Goal: Transaction & Acquisition: Obtain resource

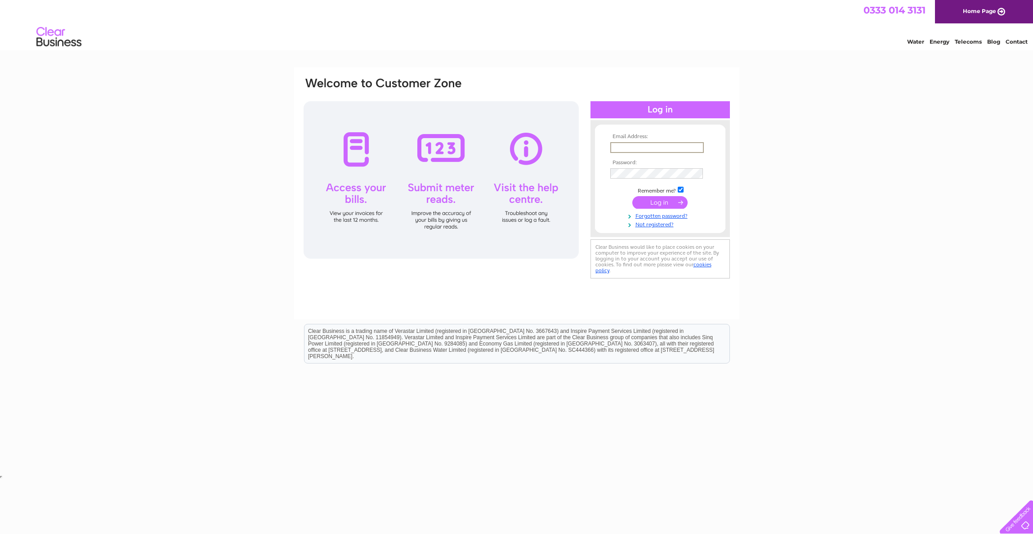
type input "arthurjwinfield@yahoo.com"
click at [663, 201] on input "submit" at bounding box center [659, 201] width 55 height 13
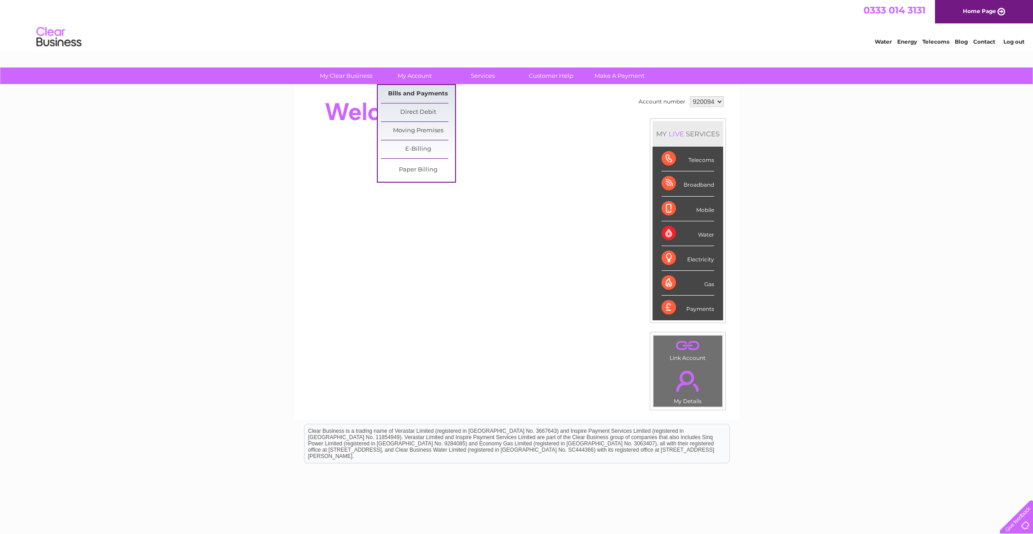
click at [397, 90] on link "Bills and Payments" at bounding box center [418, 94] width 74 height 18
click at [400, 92] on link "Bills and Payments" at bounding box center [418, 94] width 74 height 18
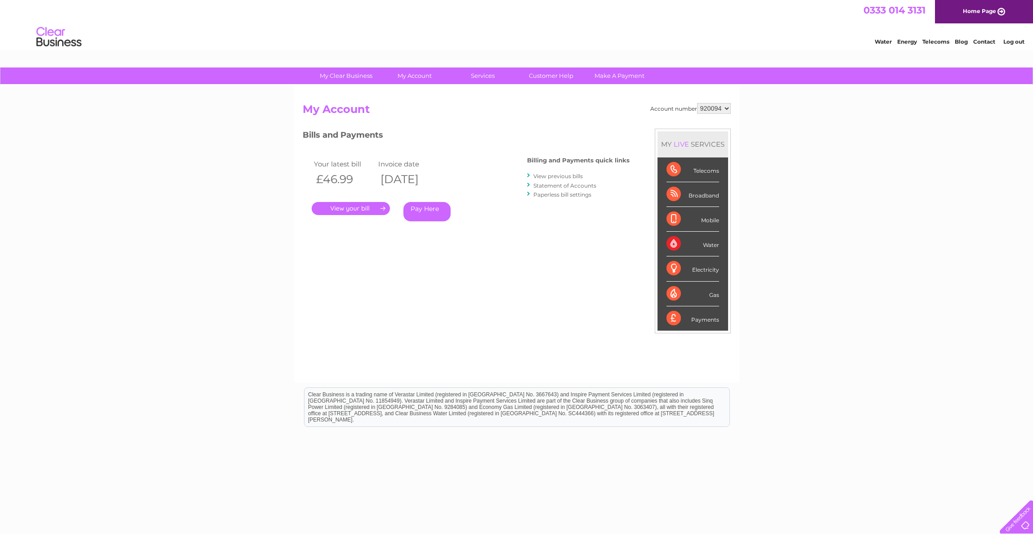
click at [350, 207] on link "." at bounding box center [351, 208] width 78 height 13
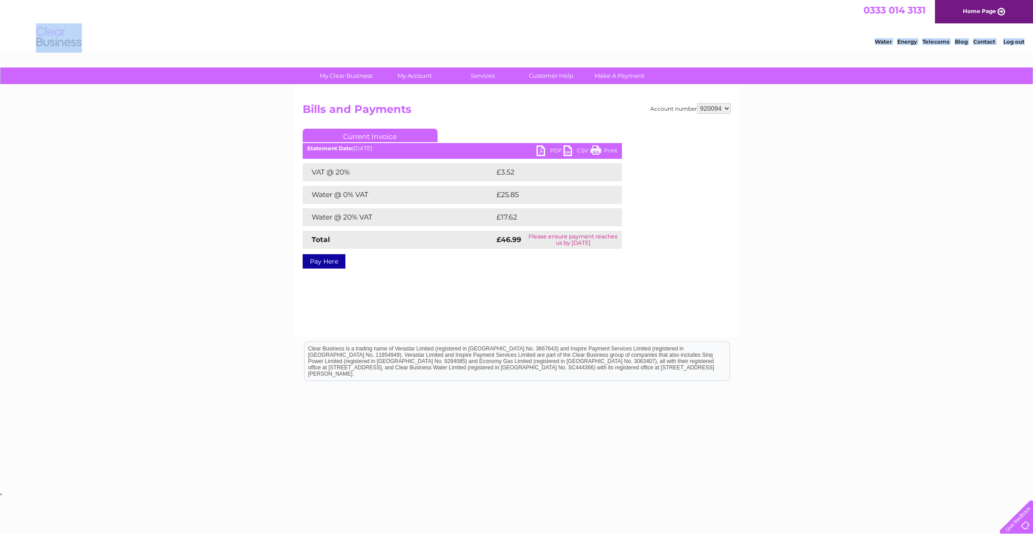
drag, startPoint x: 191, startPoint y: 41, endPoint x: 517, endPoint y: 110, distance: 333.2
click at [517, 53] on html "0333 014 3131 Home Page Water Energy Telecoms Blog Contact Log out" at bounding box center [516, 26] width 1033 height 53
select select "945211"
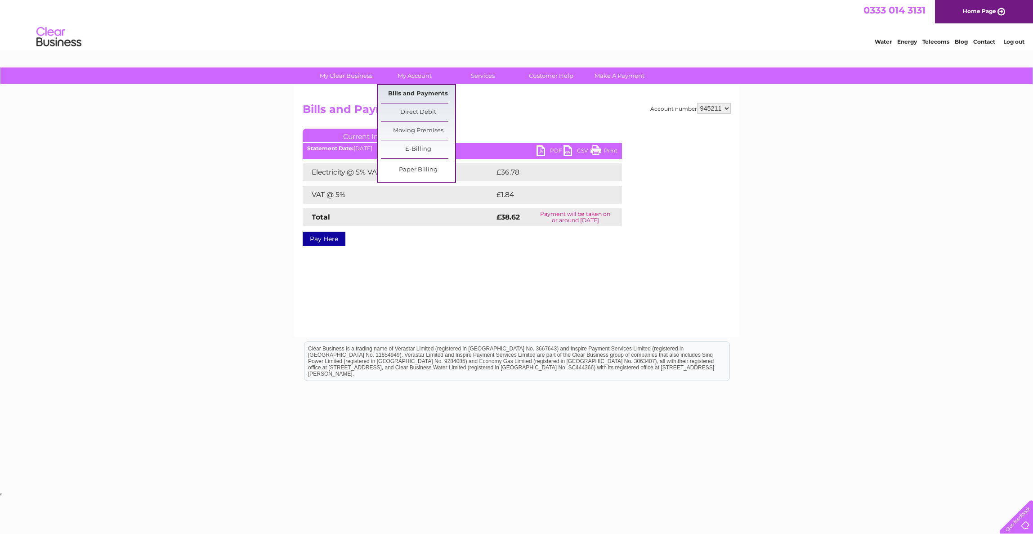
click at [406, 90] on link "Bills and Payments" at bounding box center [418, 94] width 74 height 18
click at [400, 92] on link "Bills and Payments" at bounding box center [418, 94] width 74 height 18
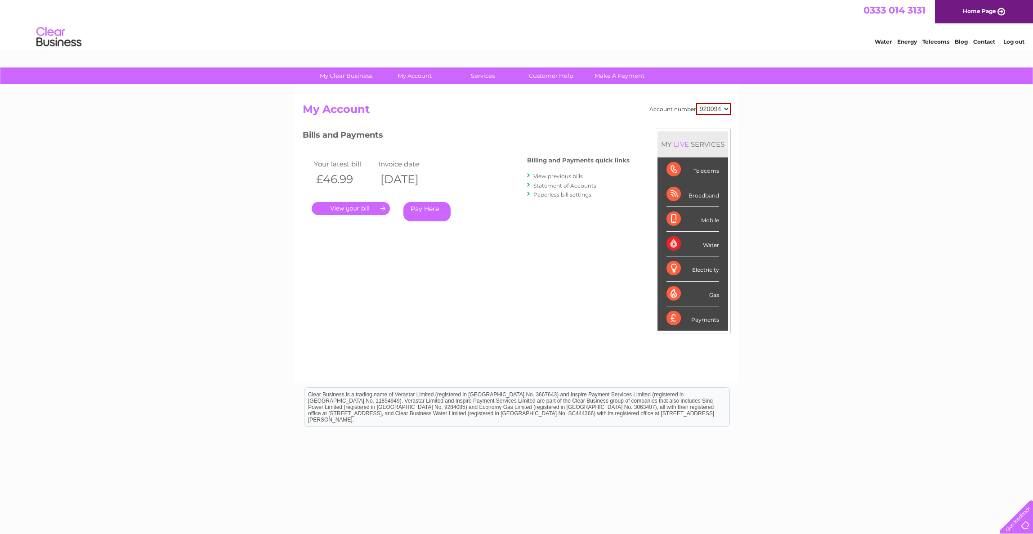
select select "945211"
click at [359, 204] on link "." at bounding box center [351, 208] width 78 height 13
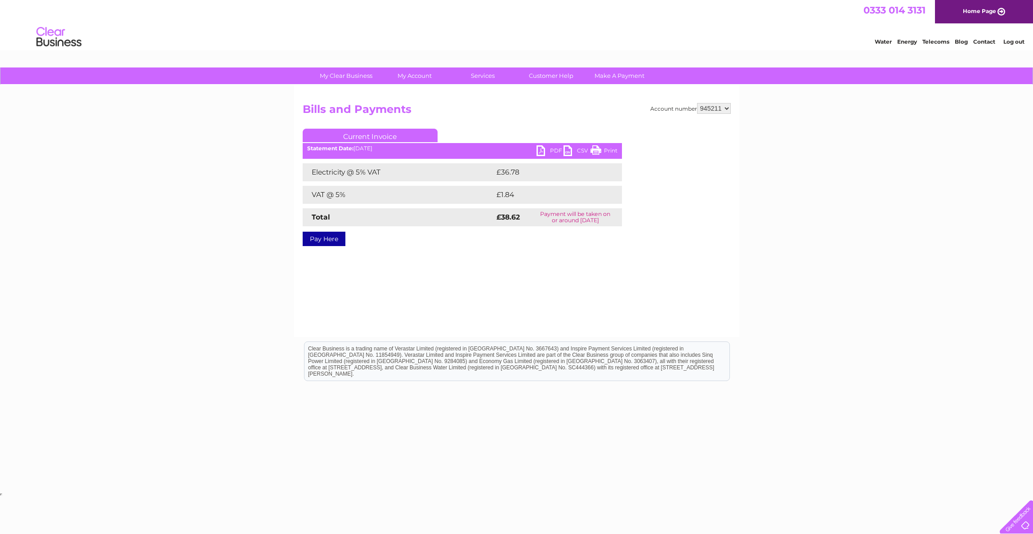
click at [542, 150] on link "PDF" at bounding box center [550, 151] width 27 height 13
click at [557, 150] on link "PDF" at bounding box center [550, 151] width 27 height 13
